Goal: Information Seeking & Learning: Learn about a topic

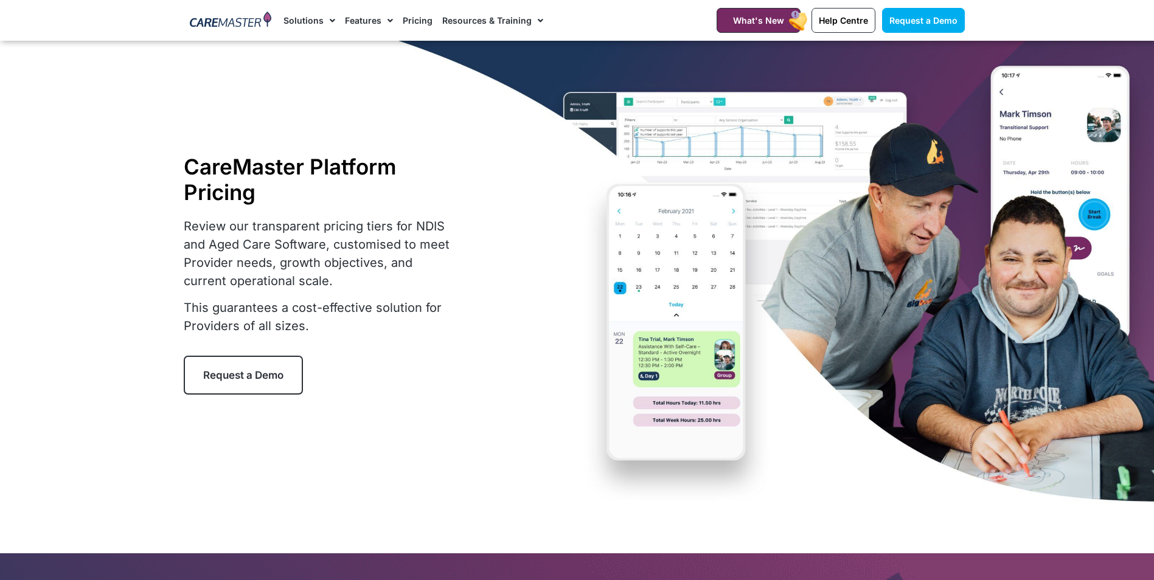
select select "****"
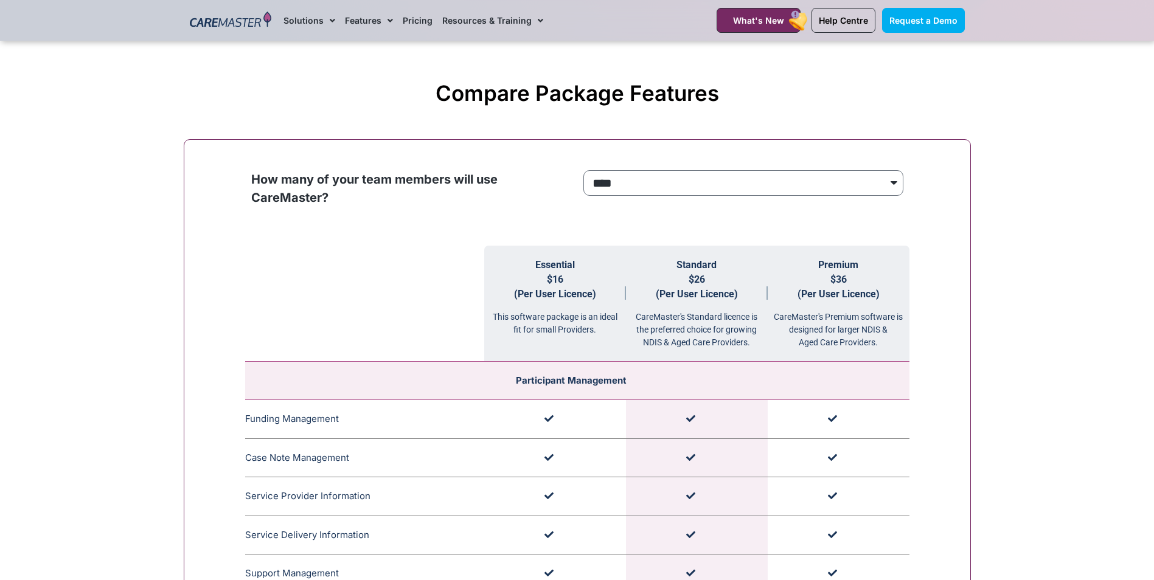
click at [595, 296] on span "$16 (Per User Licence)" at bounding box center [555, 287] width 82 height 26
drag, startPoint x: 492, startPoint y: 318, endPoint x: 617, endPoint y: 338, distance: 126.9
click at [617, 338] on th "Essential $16 (Per User Licence) This software package is an ideal fit for smal…" at bounding box center [555, 304] width 142 height 116
click at [556, 212] on div "How many of your team members will use CareMaster?" at bounding box center [411, 192] width 320 height 45
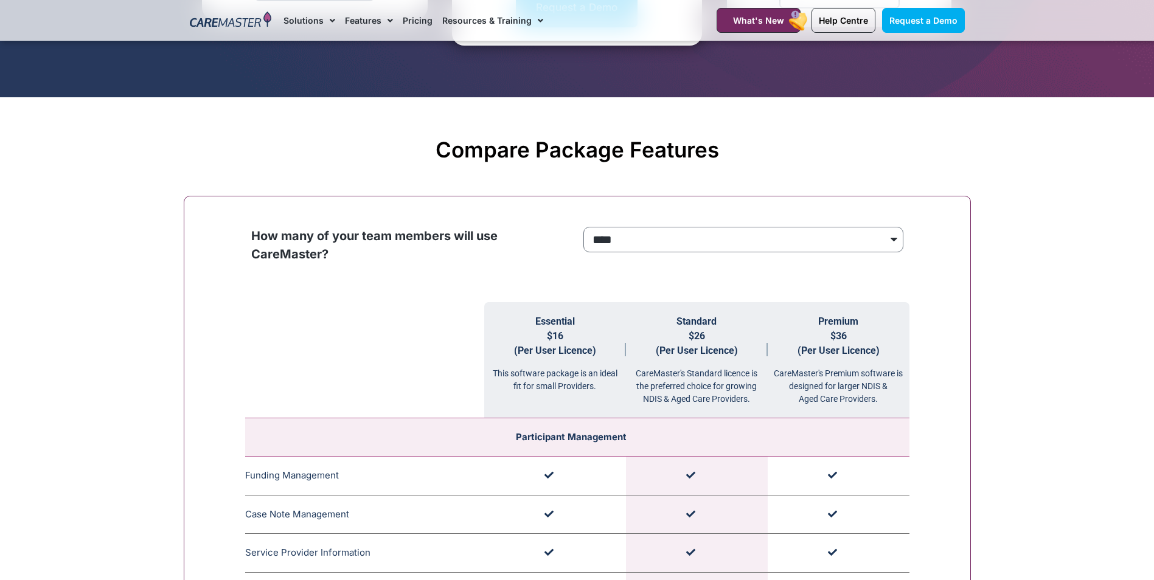
scroll to position [1040, 0]
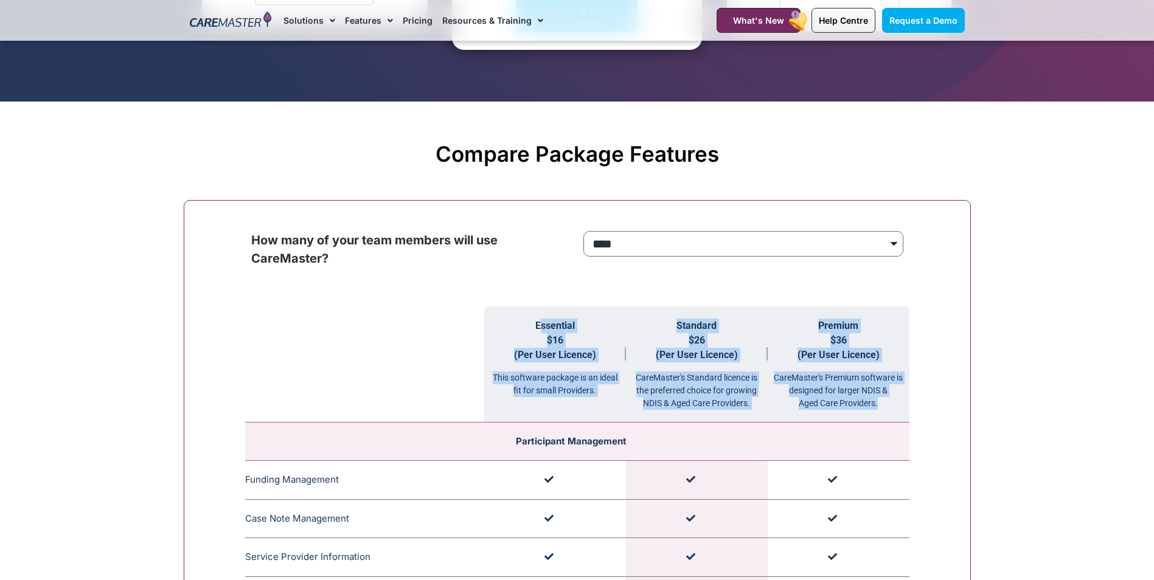
drag, startPoint x: 538, startPoint y: 323, endPoint x: 892, endPoint y: 415, distance: 365.8
click at [892, 415] on tr "Essential $16 (Per User Licence) This software package is an ideal fit for smal…" at bounding box center [577, 365] width 664 height 116
click at [605, 399] on th "Essential $16 (Per User Licence) This software package is an ideal fit for smal…" at bounding box center [555, 365] width 142 height 116
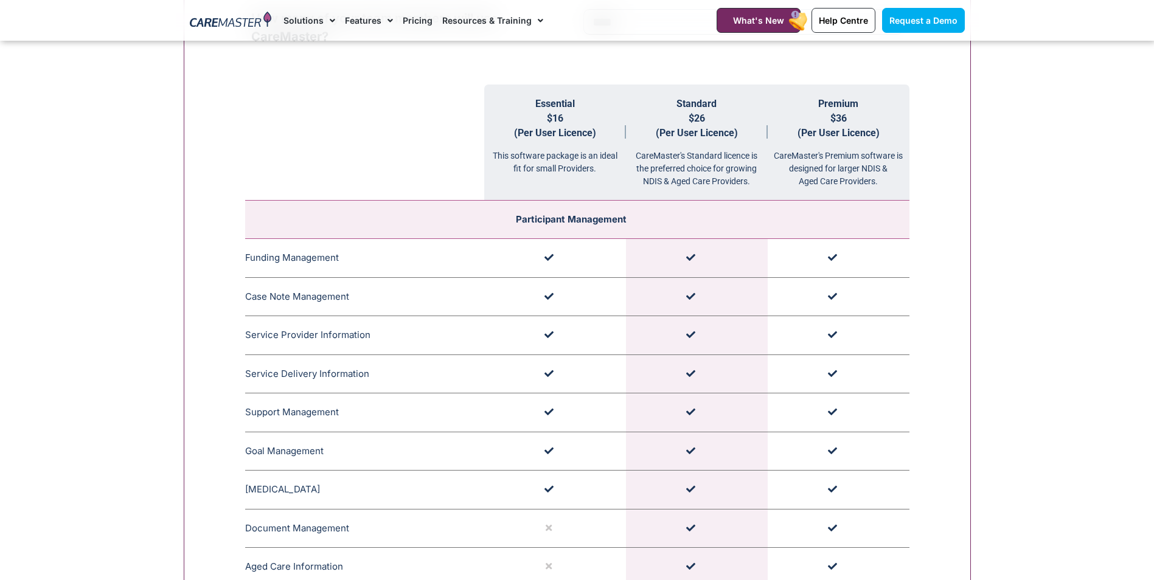
scroll to position [1284, 0]
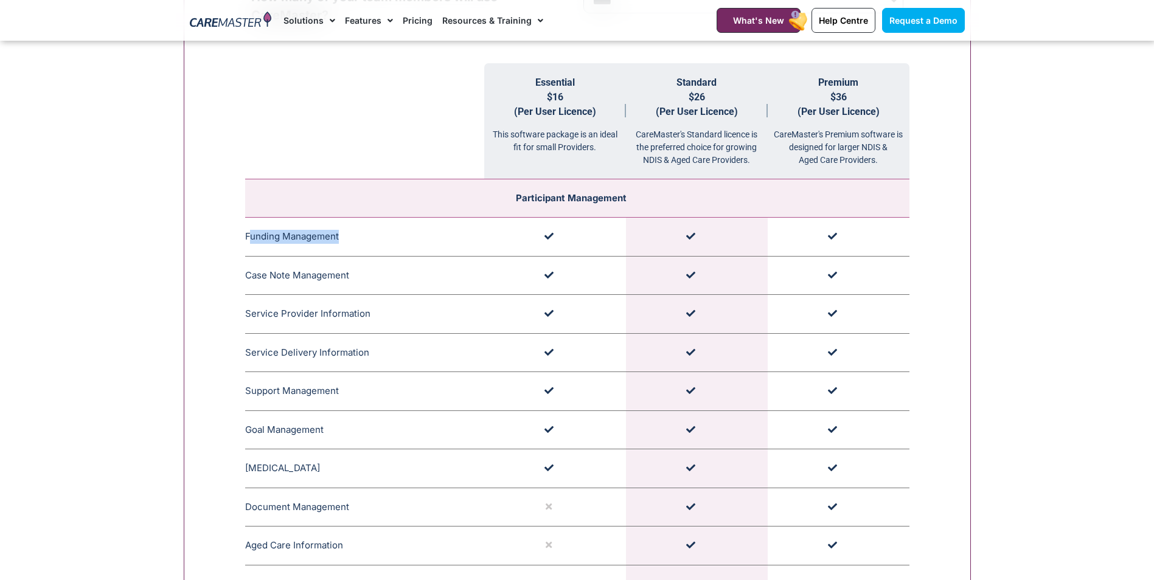
drag, startPoint x: 252, startPoint y: 233, endPoint x: 385, endPoint y: 242, distance: 133.5
click at [385, 242] on td "Funding Management CareMaster's Funding Management ensures that funding limits …" at bounding box center [364, 237] width 239 height 39
drag, startPoint x: 385, startPoint y: 242, endPoint x: 394, endPoint y: 293, distance: 51.2
click at [394, 293] on td "Case Note Management CareMaster's Case Note Management organises timestamped an…" at bounding box center [364, 275] width 239 height 39
drag, startPoint x: 394, startPoint y: 293, endPoint x: 327, endPoint y: 331, distance: 77.1
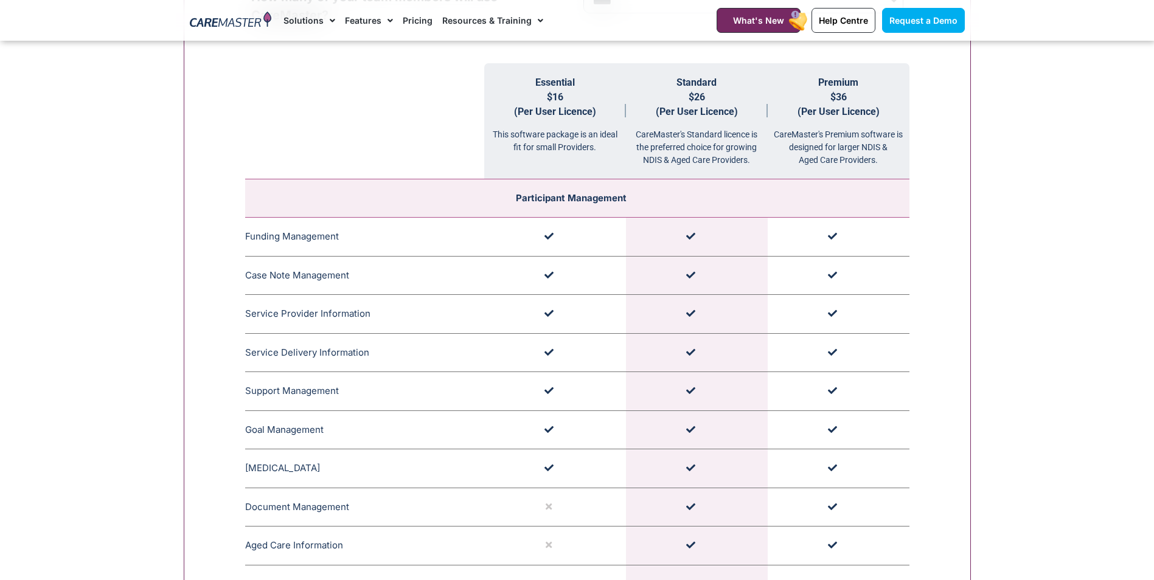
click at [327, 331] on td "Service Provider Information CareMaster's Service Provider Information section …" at bounding box center [364, 314] width 239 height 39
drag, startPoint x: 246, startPoint y: 362, endPoint x: 602, endPoint y: 400, distance: 357.3
click at [297, 450] on td "Goal Management CareMaster's Goal Management monitors Participant progress, upd…" at bounding box center [364, 430] width 239 height 39
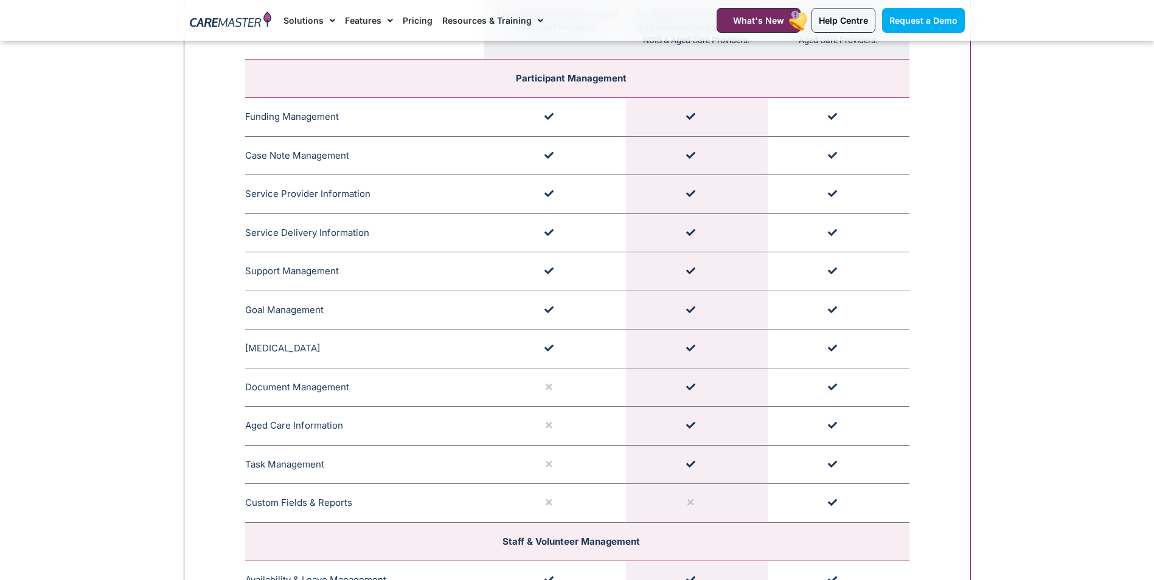
scroll to position [1405, 0]
drag, startPoint x: 245, startPoint y: 307, endPoint x: 377, endPoint y: 316, distance: 132.3
click at [377, 316] on td "Goal Management CareMaster's Goal Management monitors Participant progress, upd…" at bounding box center [364, 308] width 239 height 39
click at [479, 302] on td "Goal Management CareMaster's Goal Management monitors Participant progress, upd…" at bounding box center [364, 308] width 239 height 39
drag, startPoint x: 260, startPoint y: 235, endPoint x: 377, endPoint y: 245, distance: 117.2
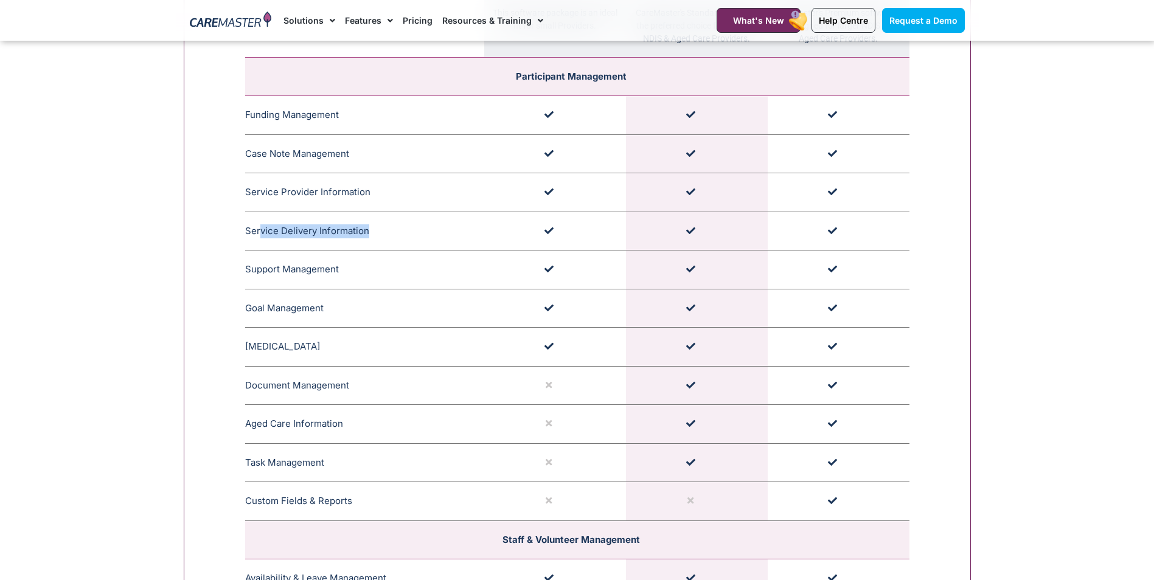
click at [377, 245] on td "Service Delivery Information CareMaster's Service Delivery Information includes…" at bounding box center [364, 231] width 239 height 39
drag, startPoint x: 377, startPoint y: 245, endPoint x: 461, endPoint y: 243, distance: 84.0
click at [461, 243] on td "Service Delivery Information CareMaster's Service Delivery Information includes…" at bounding box center [364, 231] width 239 height 39
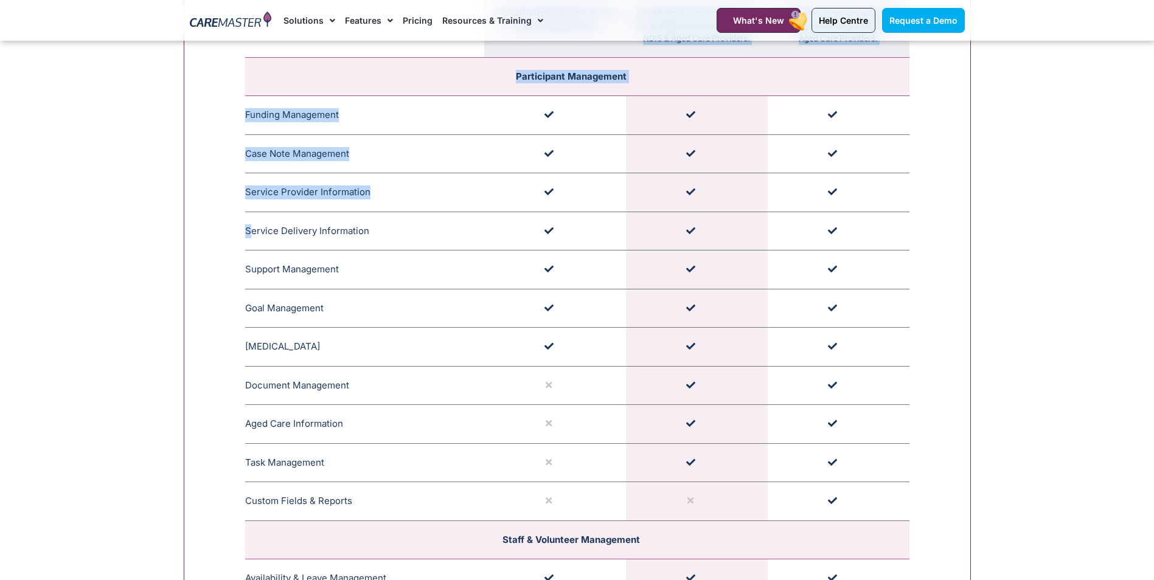
drag, startPoint x: 248, startPoint y: 232, endPoint x: 234, endPoint y: 255, distance: 27.3
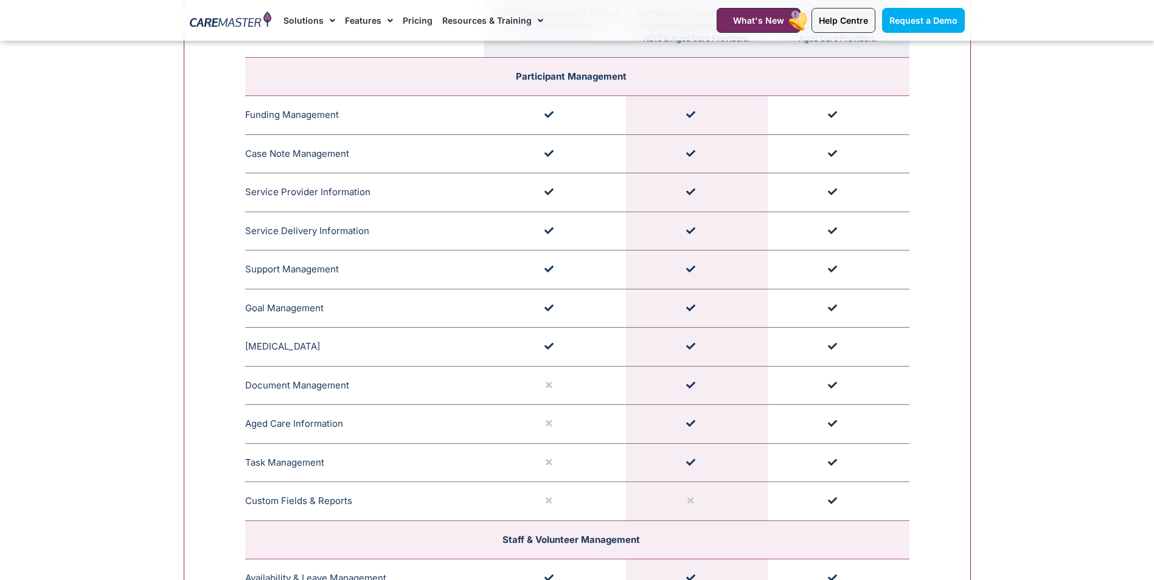
click at [403, 241] on td "Service Delivery Information CareMaster's Service Delivery Information includes…" at bounding box center [364, 231] width 239 height 39
drag, startPoint x: 253, startPoint y: 386, endPoint x: 378, endPoint y: 391, distance: 125.4
click at [378, 391] on td "Document Management CareMaster's Document Management features allow providers t…" at bounding box center [364, 385] width 239 height 39
click at [254, 386] on td "Document Management CareMaster's Document Management features allow providers t…" at bounding box center [364, 385] width 239 height 39
drag, startPoint x: 251, startPoint y: 461, endPoint x: 333, endPoint y: 466, distance: 82.3
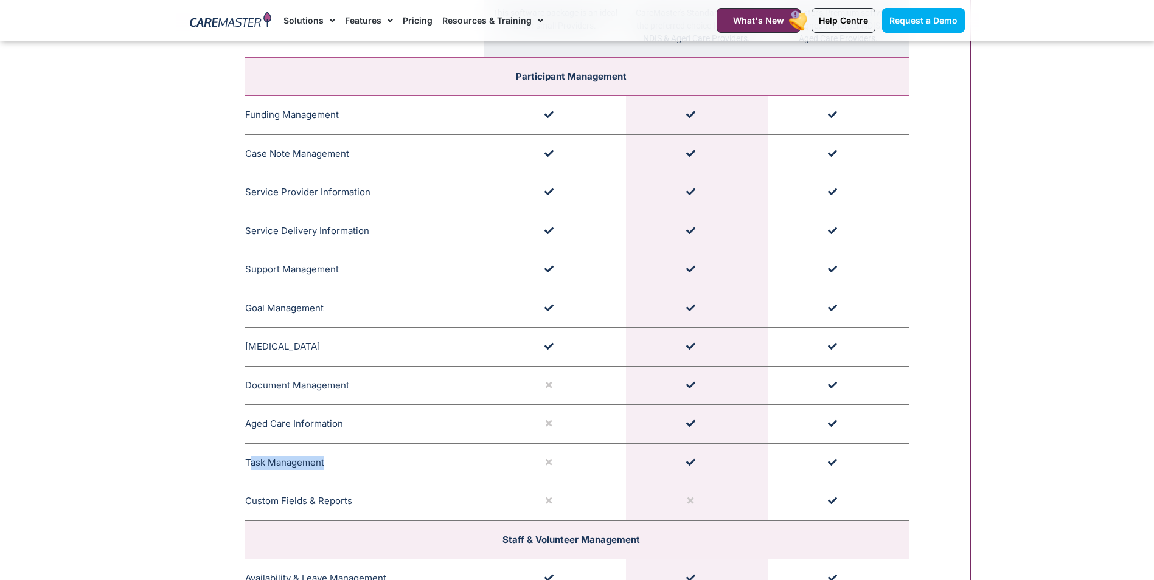
click at [333, 466] on td "Task Management CareMaster's Task Management feature facilitates generic or per…" at bounding box center [364, 462] width 239 height 39
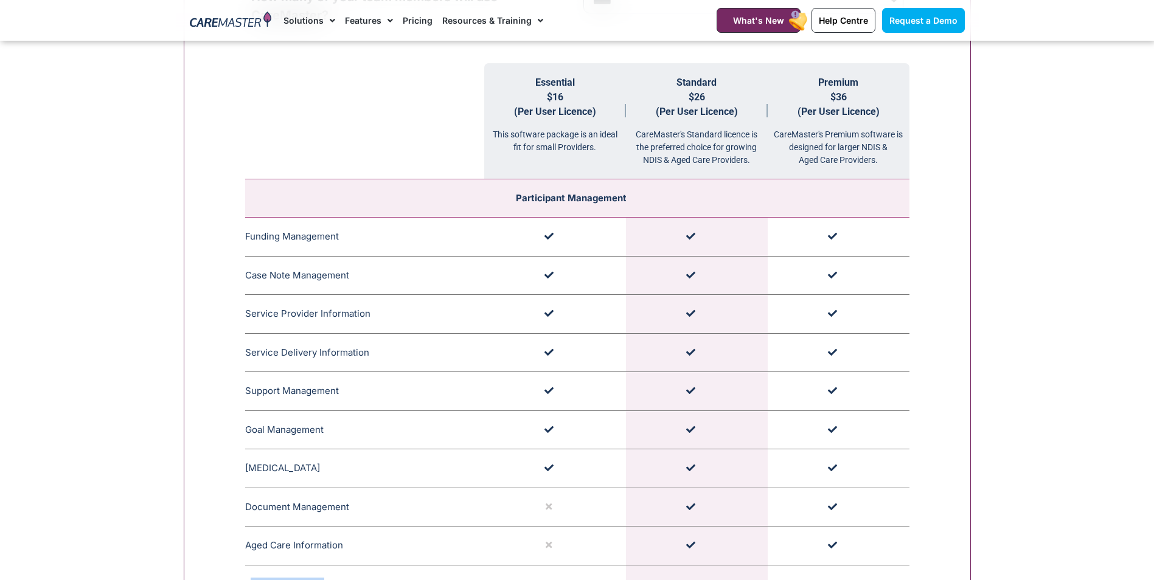
scroll to position [1344, 0]
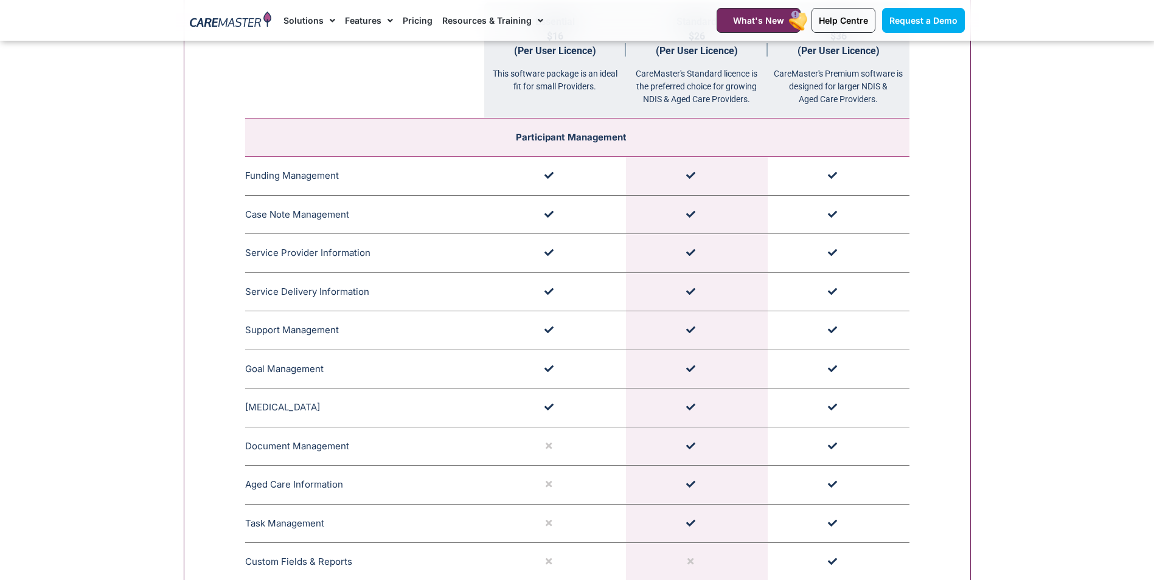
click at [362, 521] on td "Task Management CareMaster's Task Management feature facilitates generic or per…" at bounding box center [364, 523] width 239 height 39
